Goal: Check status: Check status

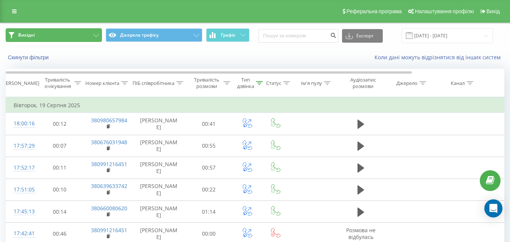
click at [88, 36] on button "Вихідні" at bounding box center [54, 35] width 96 height 14
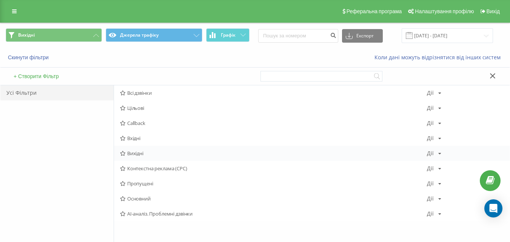
click at [130, 155] on span "Вихідні" at bounding box center [273, 153] width 307 height 5
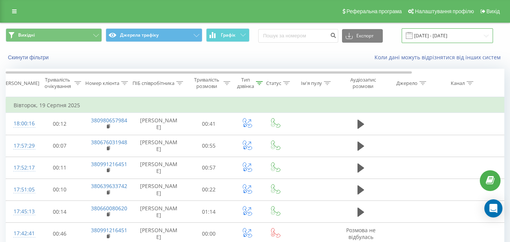
click at [440, 34] on input "[DATE] - [DATE]" at bounding box center [446, 35] width 91 height 15
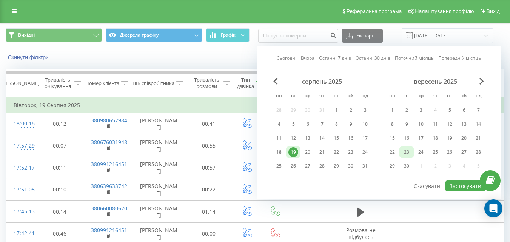
click at [405, 155] on div "23" at bounding box center [406, 152] width 10 height 10
click at [460, 185] on button "Застосувати" at bounding box center [465, 185] width 40 height 11
type input "[DATE] - [DATE]"
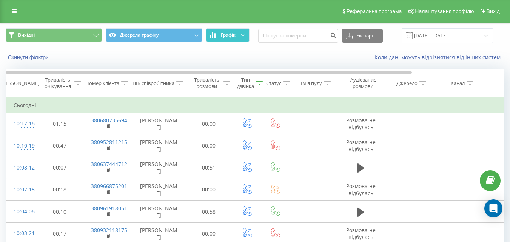
click at [215, 31] on button "Графік" at bounding box center [227, 35] width 43 height 14
